Goal: Transaction & Acquisition: Purchase product/service

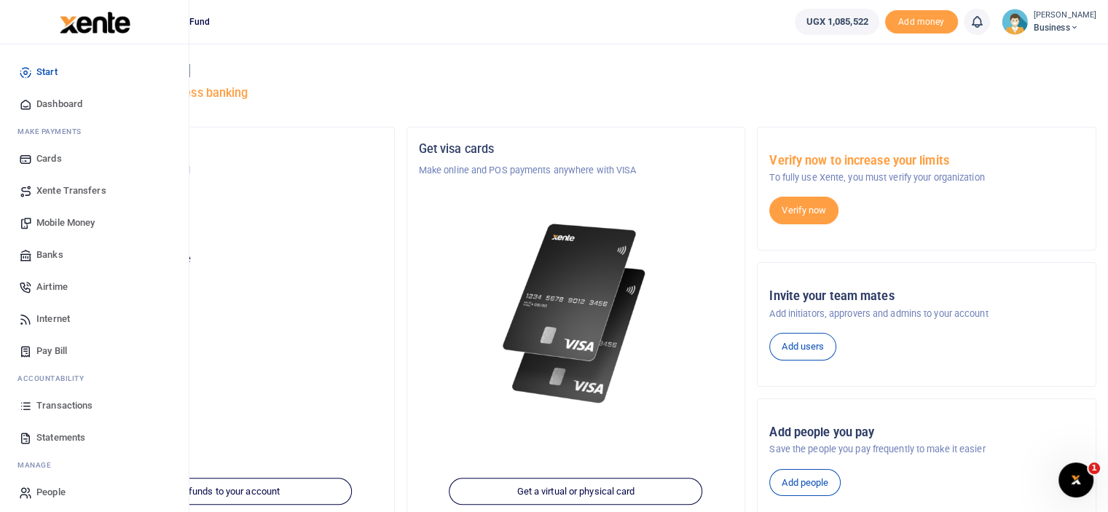
click at [60, 224] on span "Mobile Money" at bounding box center [65, 223] width 58 height 15
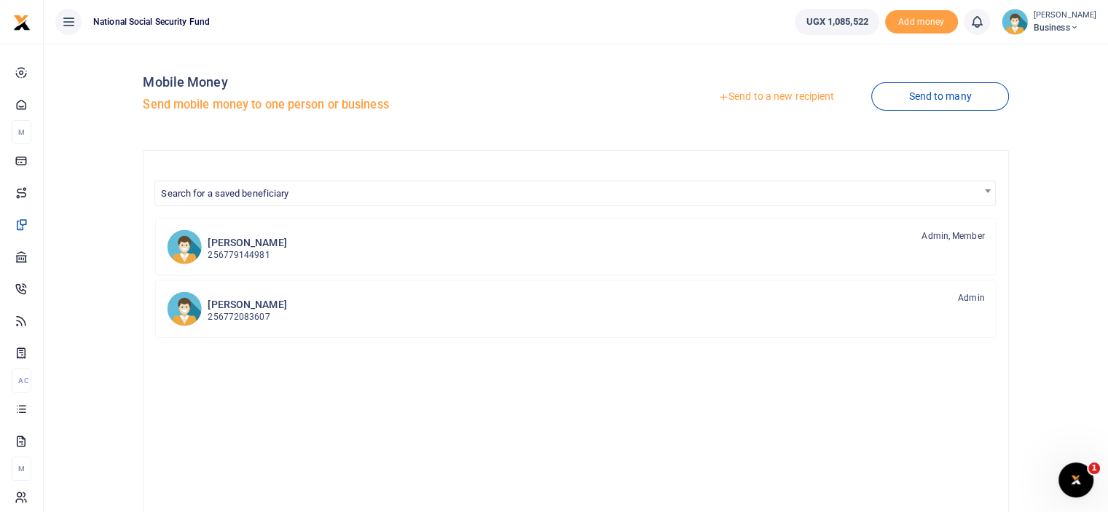
click at [760, 99] on link "Send to a new recipient" at bounding box center [776, 97] width 190 height 26
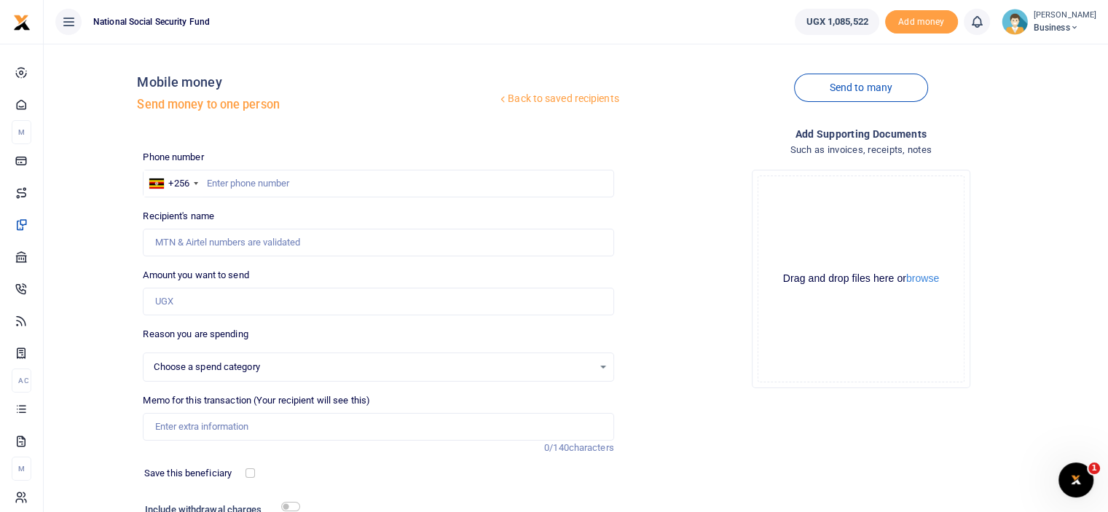
click at [324, 198] on div "Phone number +256 Uganda +256 Phone is required. Recipient's name Name is requi…" at bounding box center [378, 366] width 482 height 432
click at [326, 171] on input "text" at bounding box center [378, 184] width 471 height 28
type input "0774310"
select select
type input "0774310066"
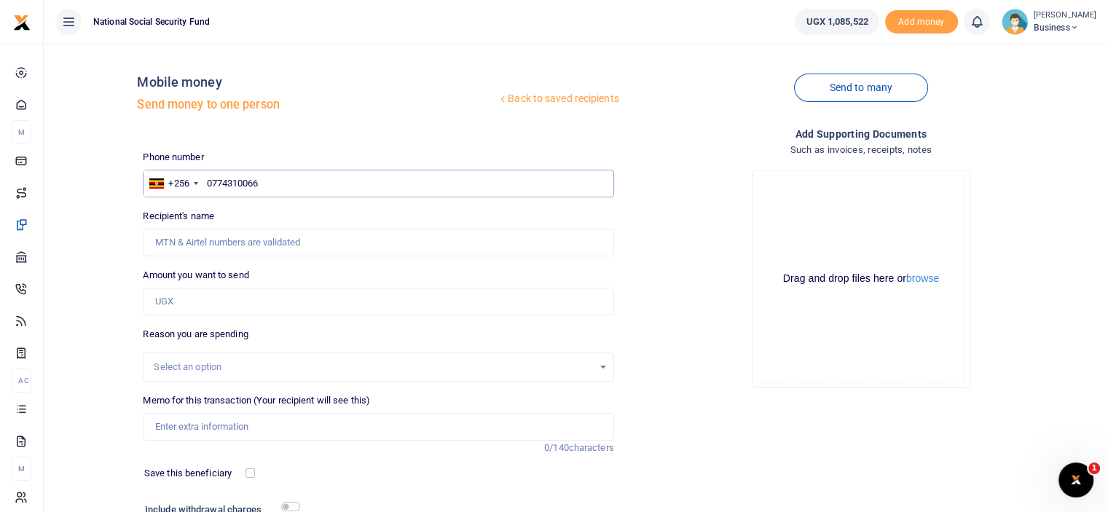
type input "[PERSON_NAME]"
type input "0774310066"
click at [188, 309] on input "Amount you want to send" at bounding box center [378, 302] width 471 height 28
type input "150,000"
click at [238, 425] on input "Memo for this transaction (Your recipient will see this)" at bounding box center [378, 427] width 471 height 28
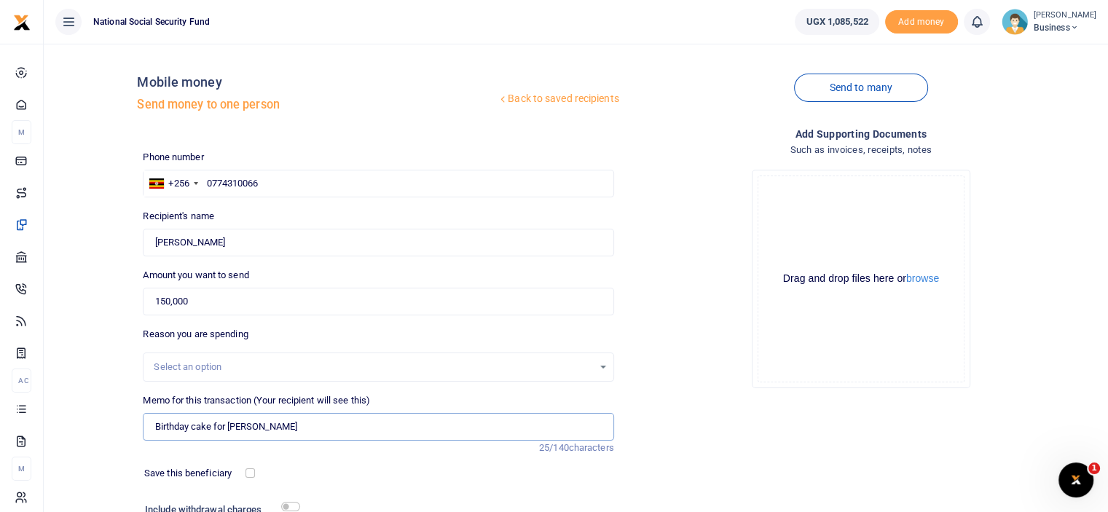
scroll to position [73, 0]
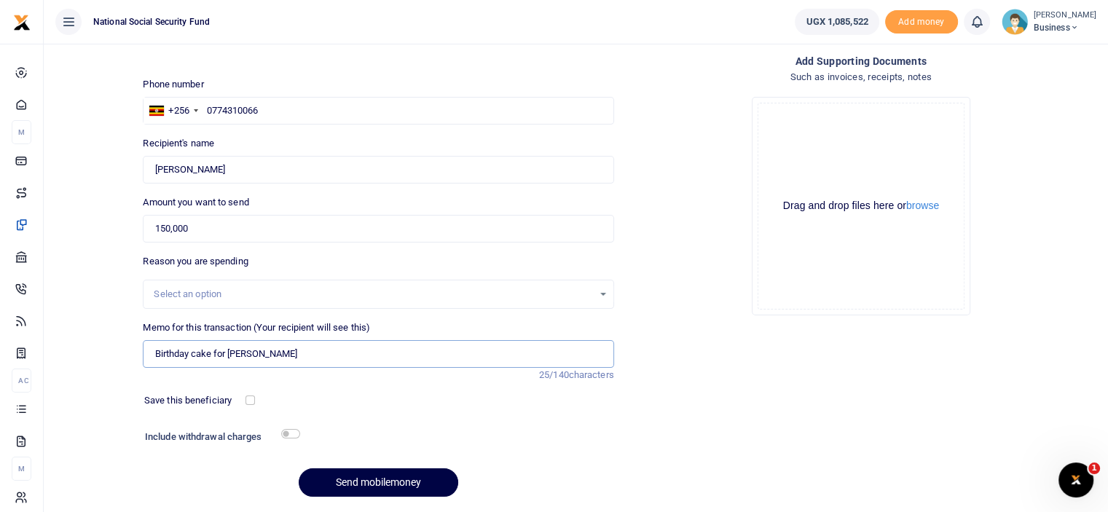
type input "Birthday cake for Patrick"
click at [294, 425] on div "Phone number +256 Uganda +256 0774310066 Phone is required. Recipient's name Fo…" at bounding box center [378, 293] width 482 height 432
click at [290, 434] on input "checkbox" at bounding box center [290, 433] width 19 height 9
checkbox input "true"
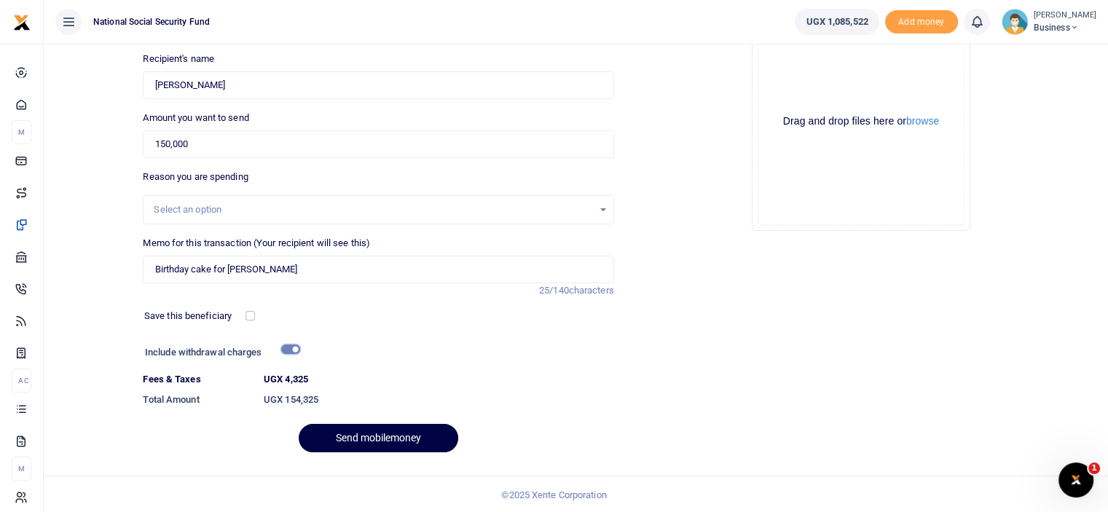
scroll to position [158, 0]
click at [392, 437] on button "Send mobilemoney" at bounding box center [379, 437] width 160 height 28
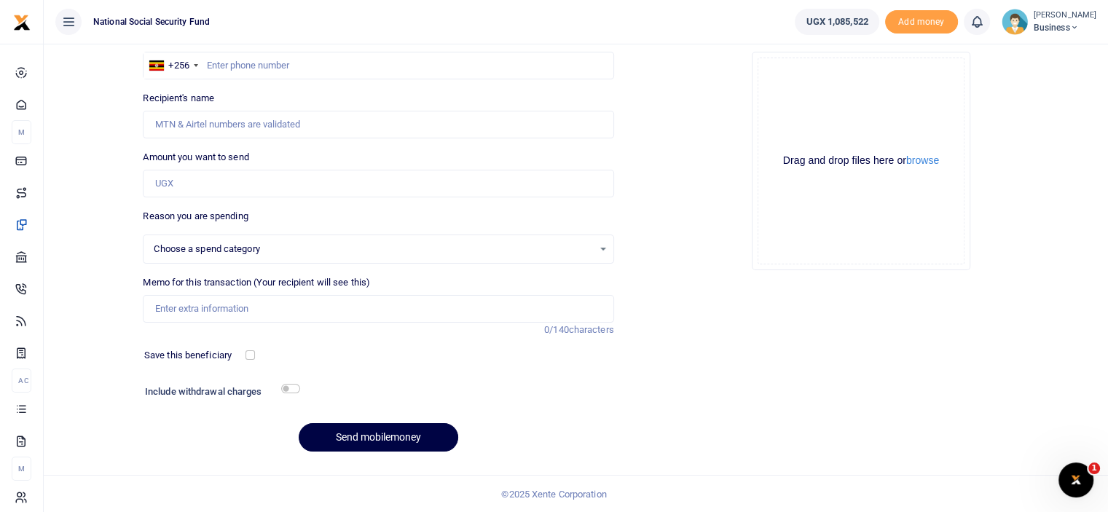
select select
